Goal: Information Seeking & Learning: Learn about a topic

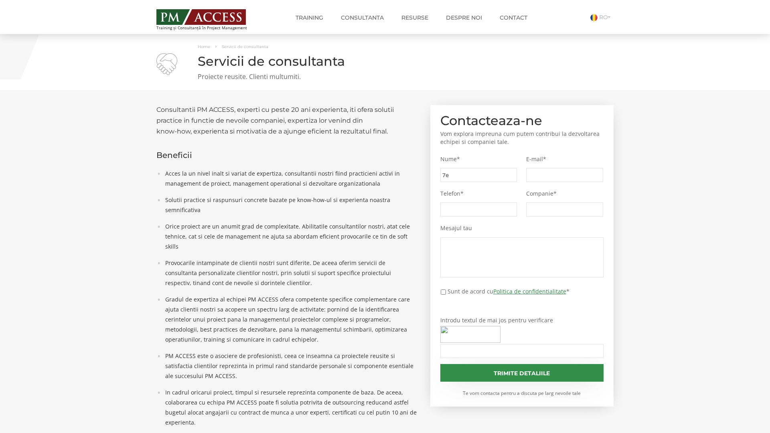
type input "7ef"
type input "6fd"
type input "0d9"
type input "77b"
type input "f09"
